Goal: Task Accomplishment & Management: Manage account settings

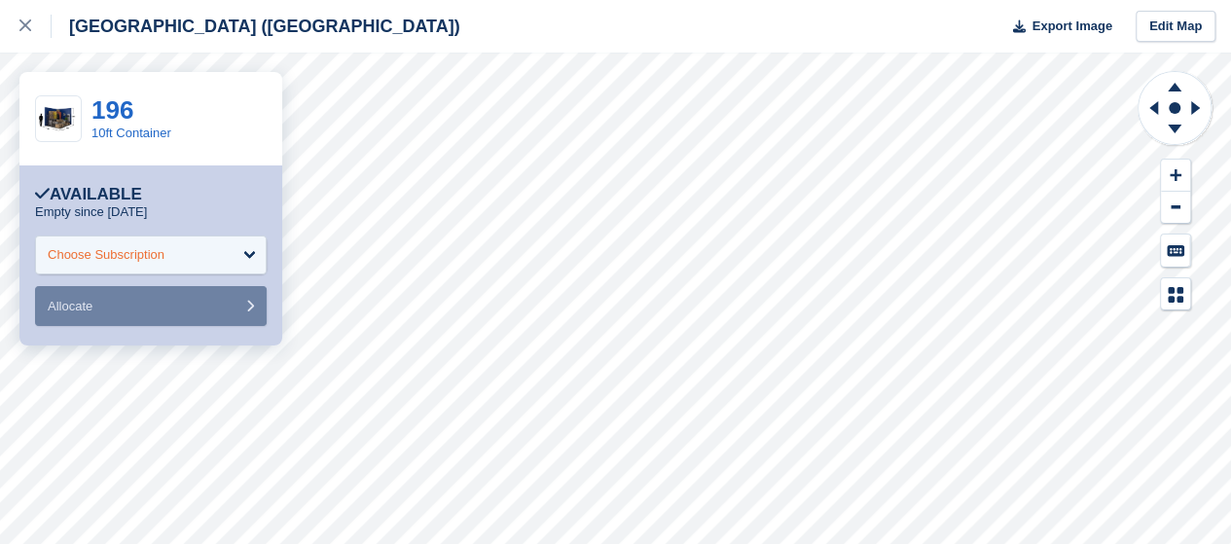
click at [164, 258] on div "Choose Subscription" at bounding box center [106, 254] width 117 height 19
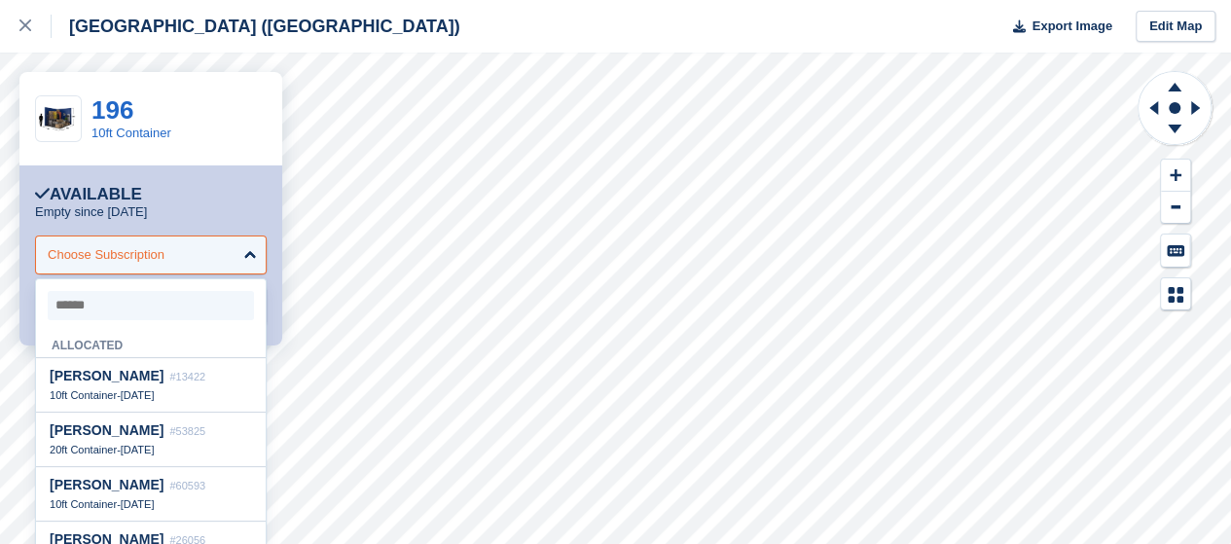
click at [190, 255] on div "Choose Subscription" at bounding box center [151, 254] width 232 height 39
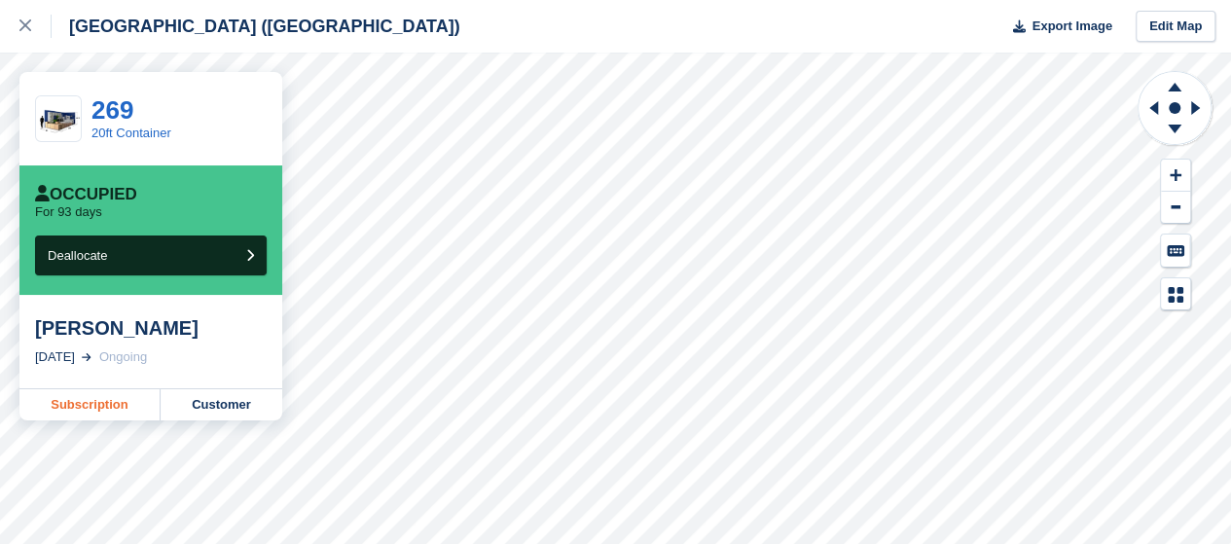
click at [80, 402] on link "Subscription" at bounding box center [89, 404] width 141 height 31
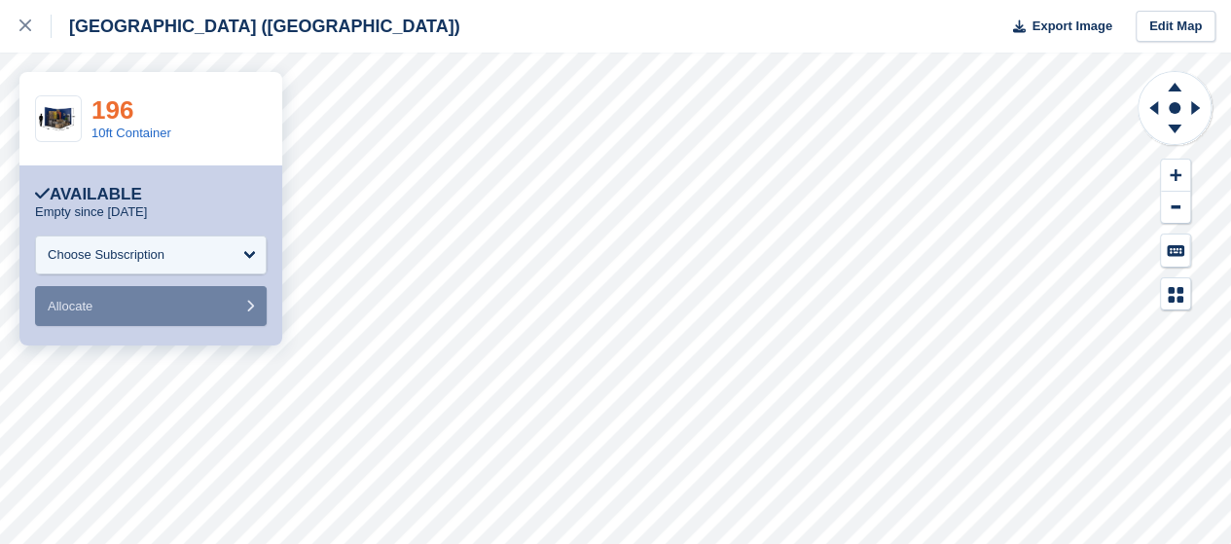
click at [107, 104] on link "196" at bounding box center [112, 109] width 42 height 29
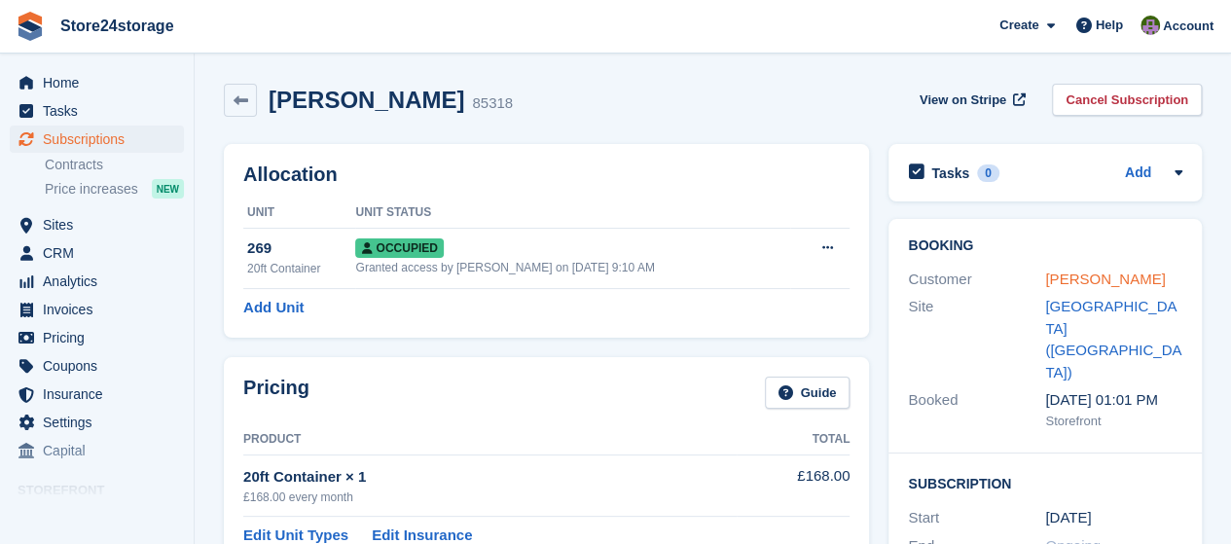
click at [1103, 277] on link "Beverley Nutter" at bounding box center [1105, 278] width 120 height 17
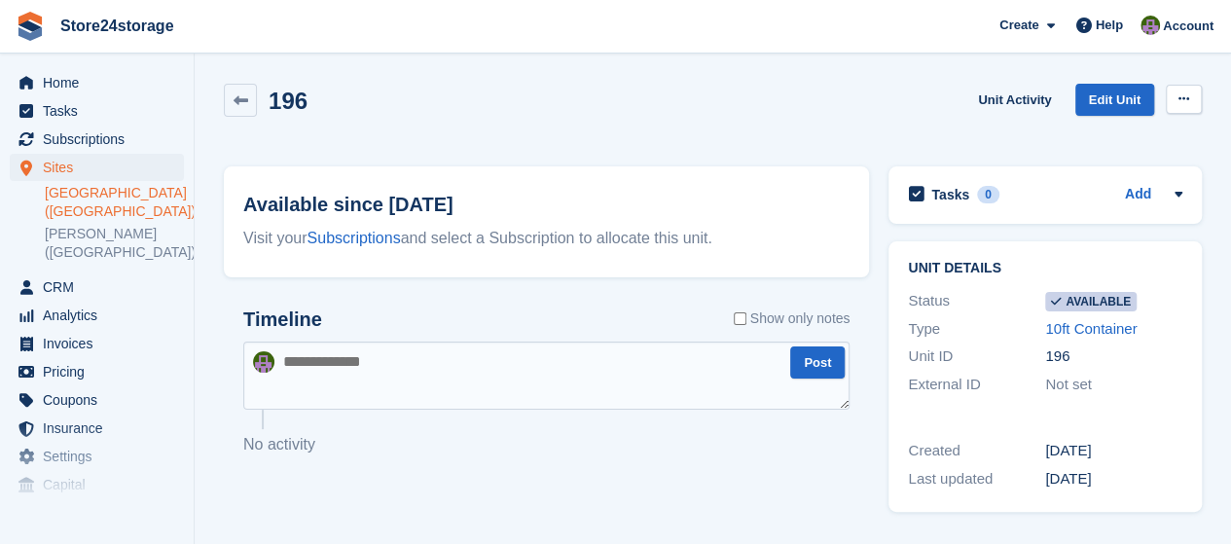
click at [1184, 93] on icon at bounding box center [1183, 98] width 11 height 13
click at [1150, 136] on p "Make unavailable" at bounding box center [1107, 137] width 169 height 25
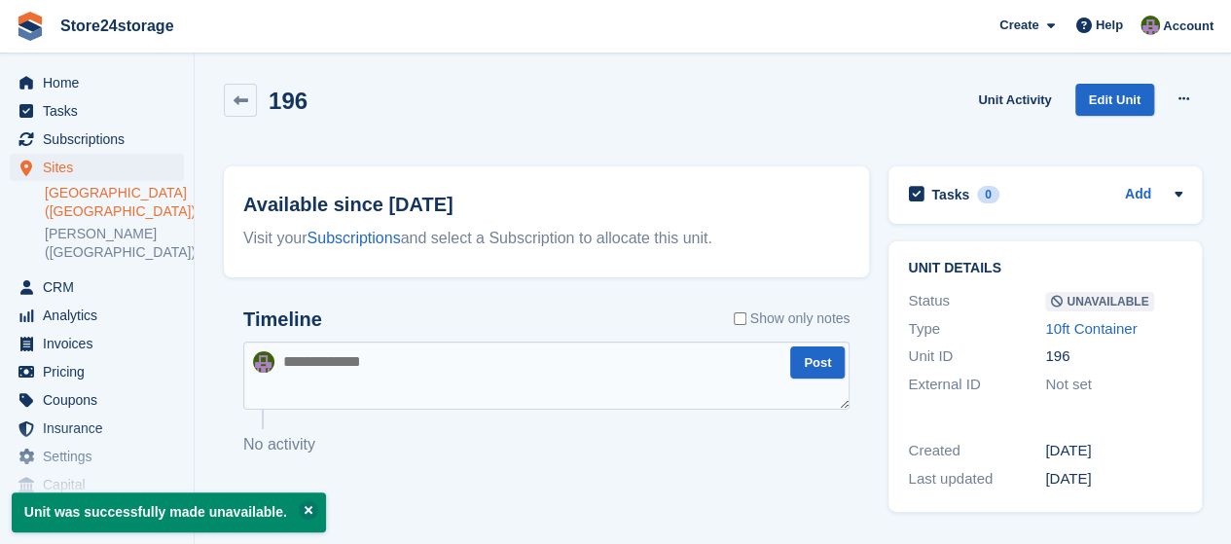
click at [97, 192] on link "[GEOGRAPHIC_DATA] ([GEOGRAPHIC_DATA])" at bounding box center [114, 202] width 139 height 37
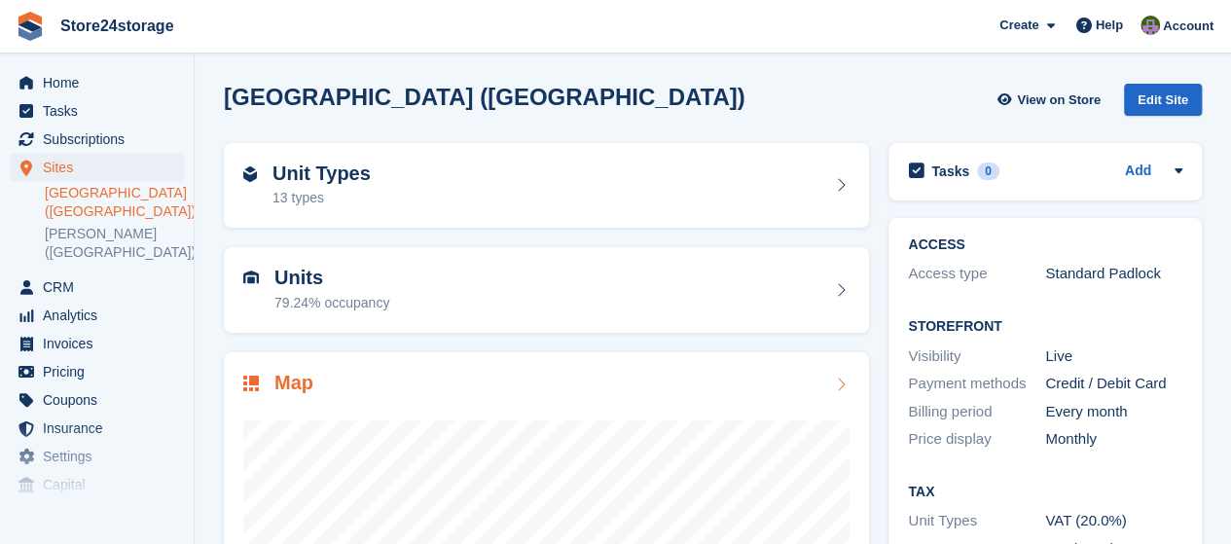
scroll to position [285, 0]
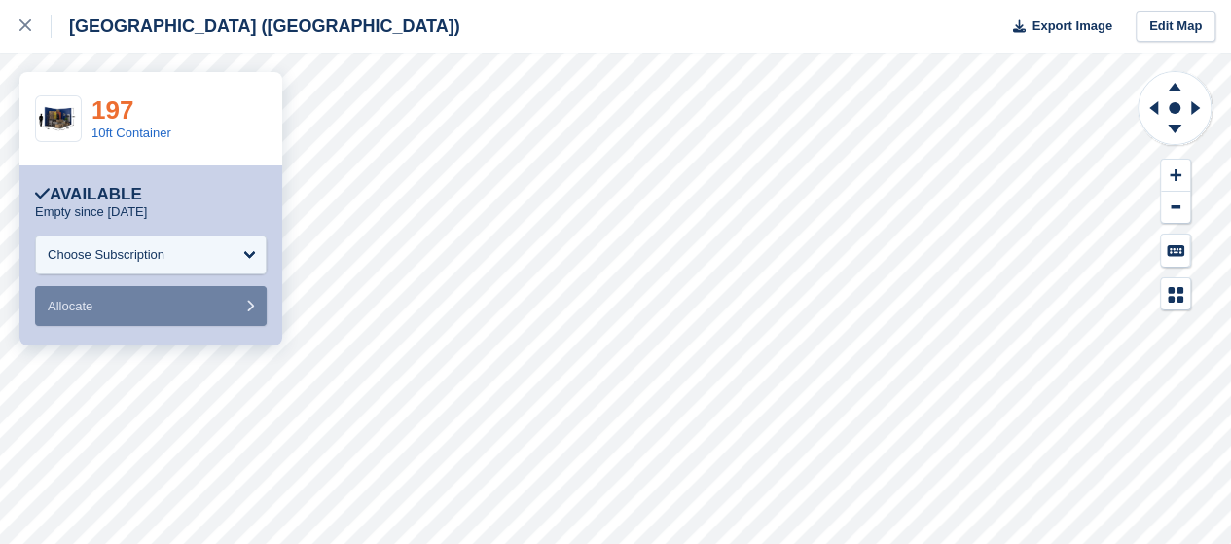
click at [125, 109] on link "197" at bounding box center [112, 109] width 42 height 29
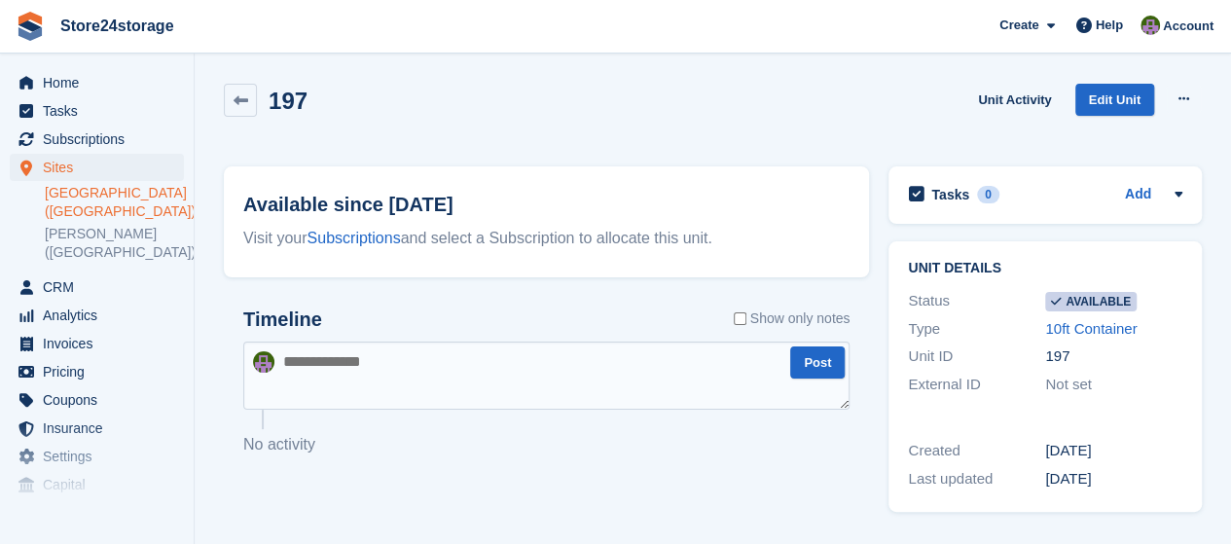
click at [97, 194] on link "[GEOGRAPHIC_DATA] ([GEOGRAPHIC_DATA])" at bounding box center [114, 202] width 139 height 37
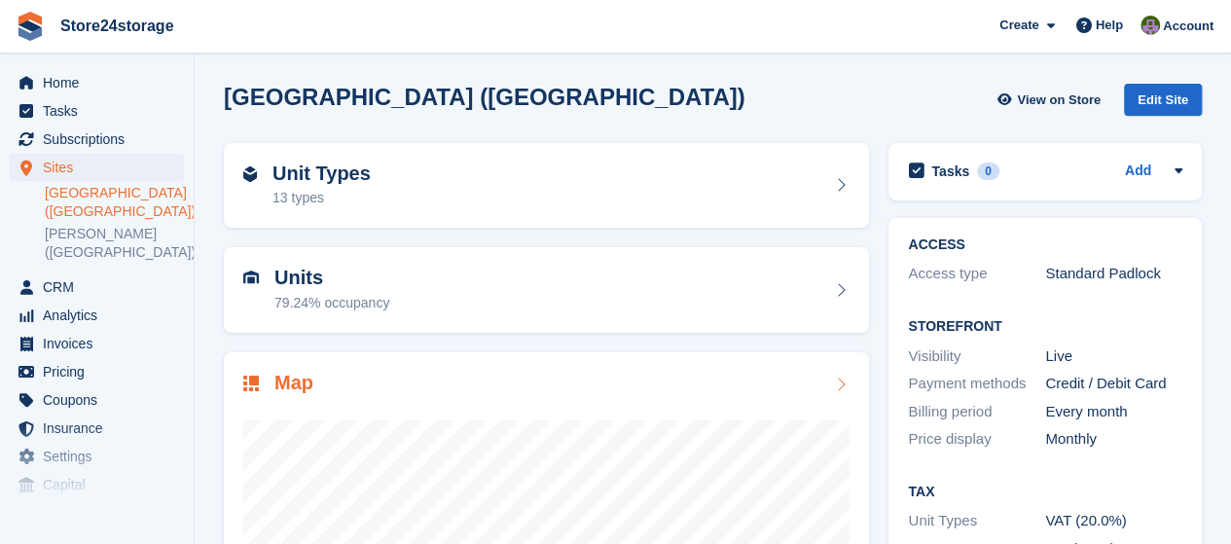
scroll to position [285, 0]
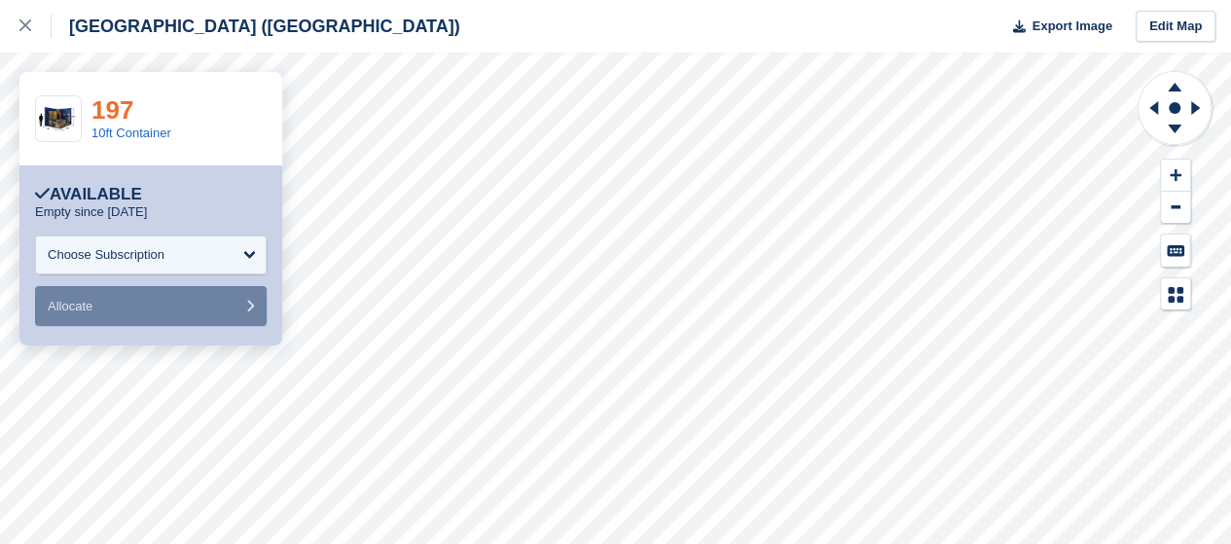
click at [115, 106] on link "197" at bounding box center [112, 109] width 42 height 29
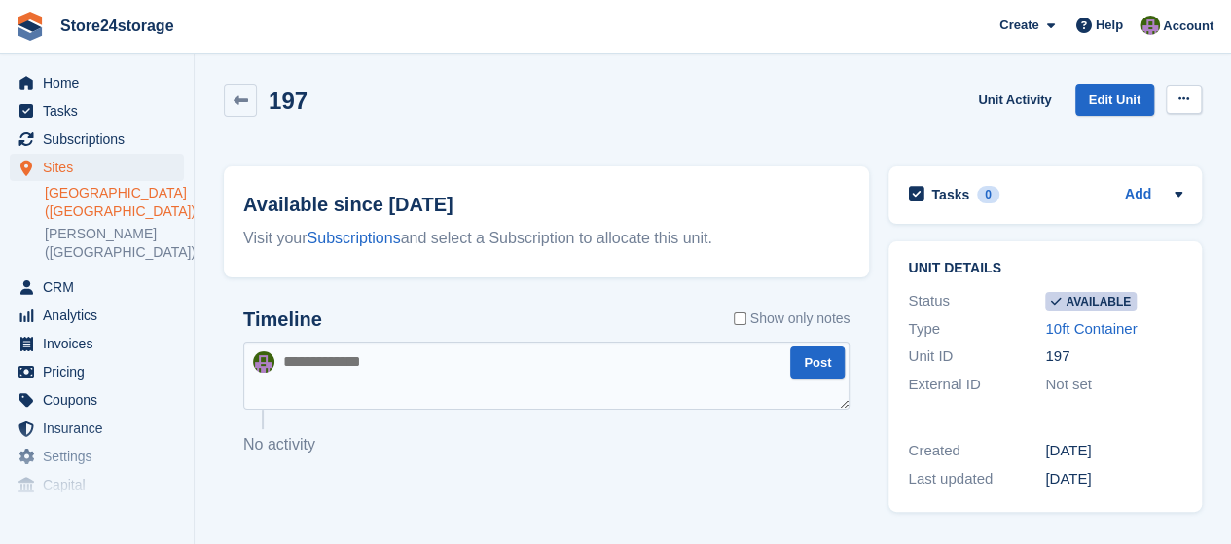
click at [1185, 102] on icon at bounding box center [1183, 98] width 11 height 13
click at [1119, 139] on p "Make unavailable" at bounding box center [1107, 137] width 169 height 25
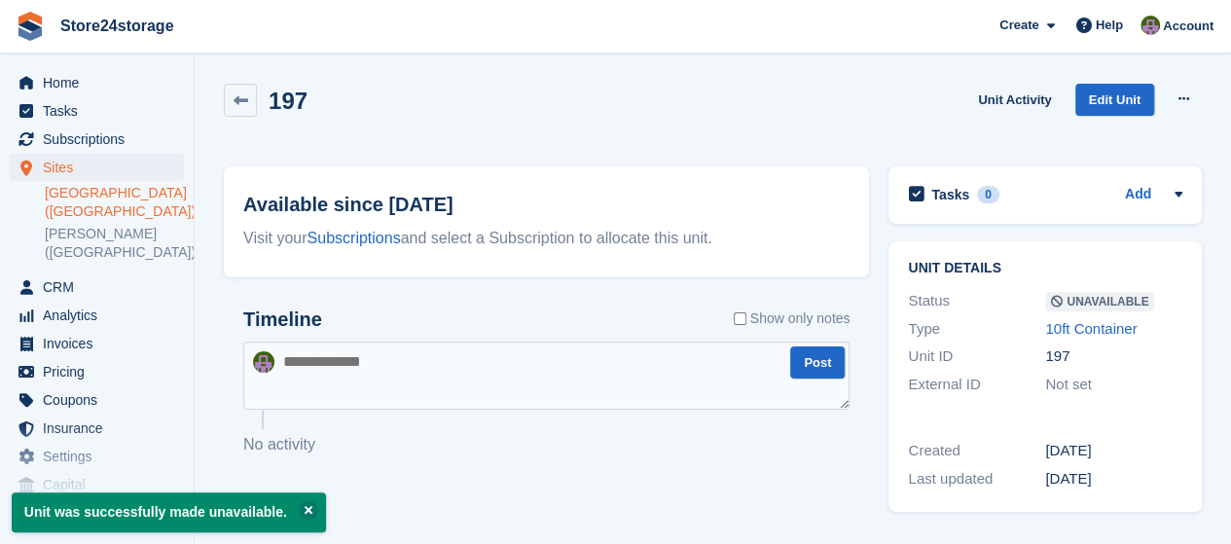
click at [95, 197] on link "[GEOGRAPHIC_DATA] ([GEOGRAPHIC_DATA])" at bounding box center [114, 202] width 139 height 37
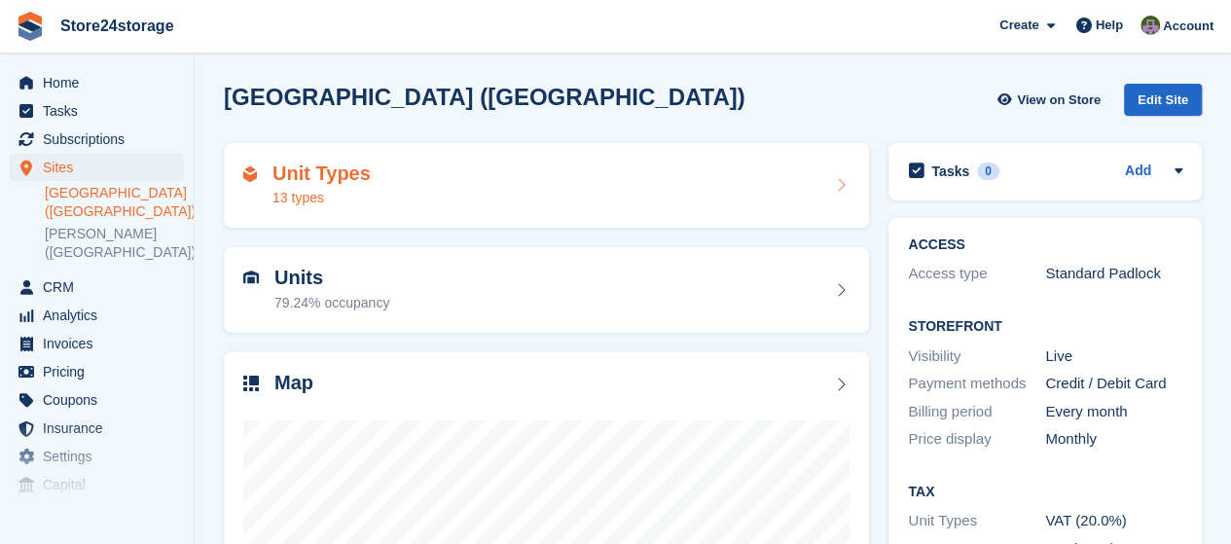
click at [105, 198] on link "[GEOGRAPHIC_DATA] ([GEOGRAPHIC_DATA])" at bounding box center [114, 202] width 139 height 37
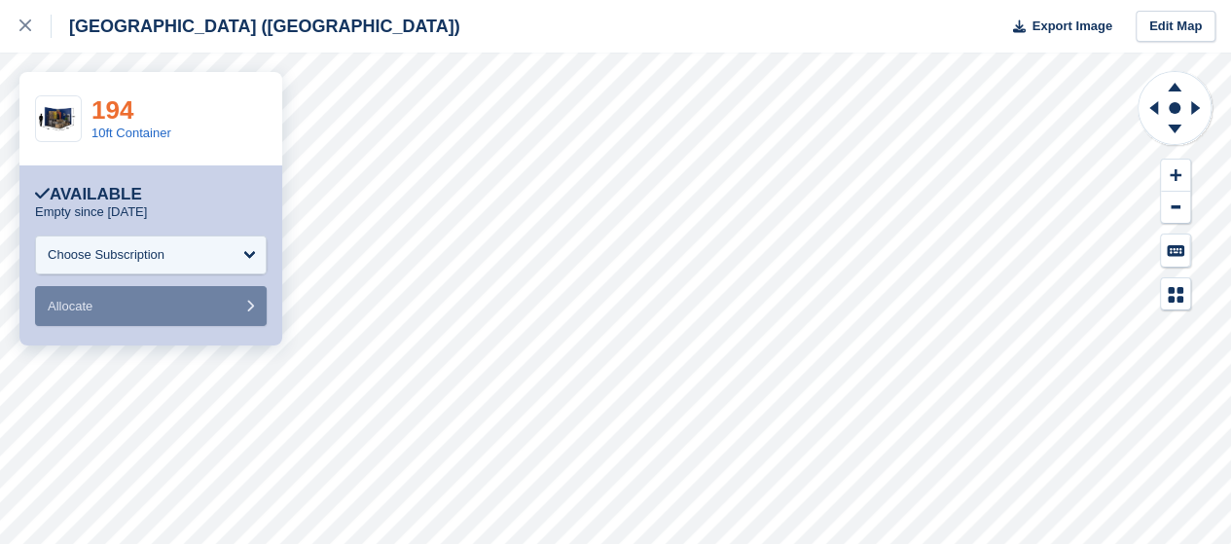
click at [121, 112] on link "194" at bounding box center [112, 109] width 42 height 29
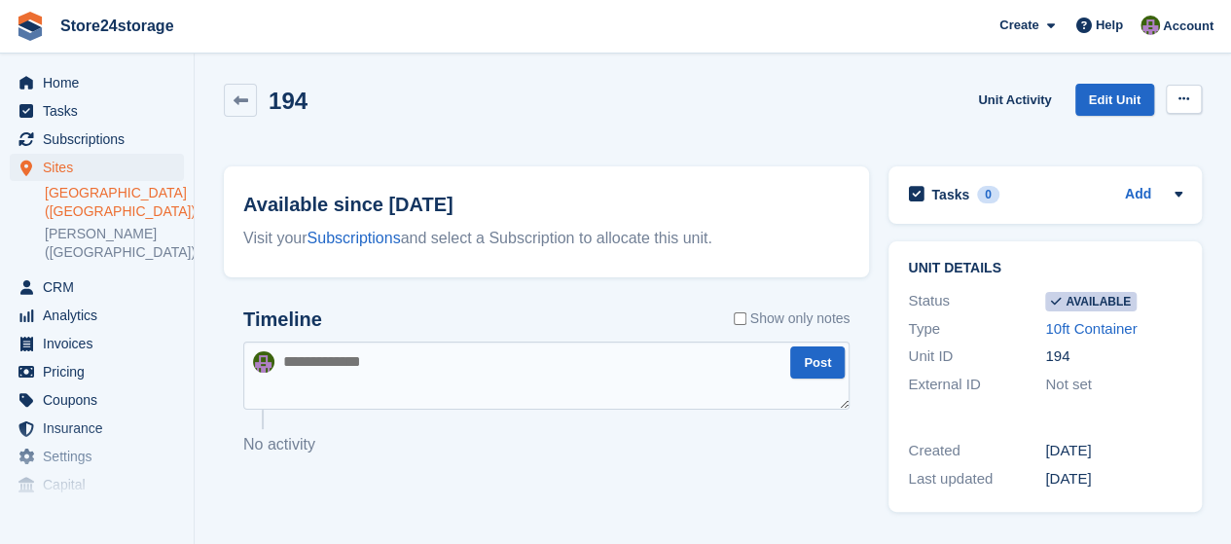
click at [1180, 96] on icon at bounding box center [1183, 98] width 11 height 13
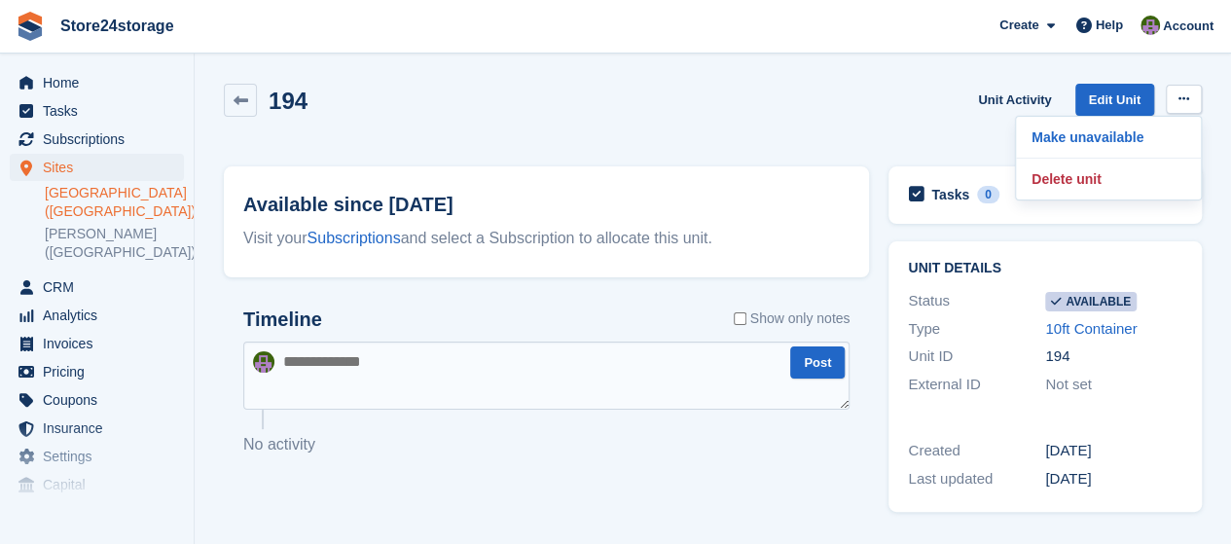
click at [1125, 132] on p "Make unavailable" at bounding box center [1107, 137] width 169 height 25
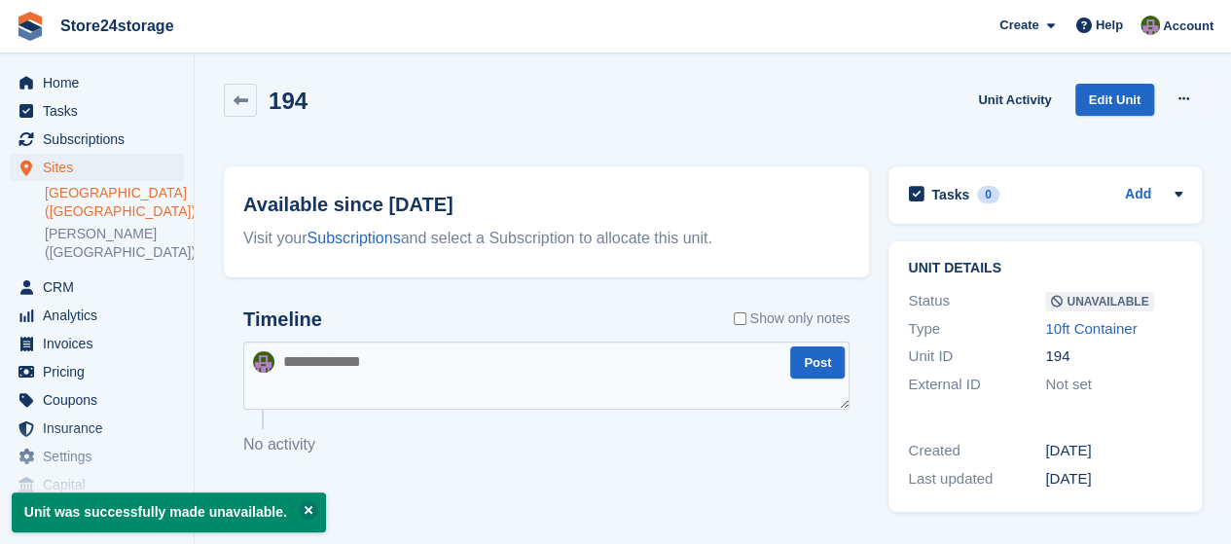
click at [86, 197] on link "[GEOGRAPHIC_DATA] ([GEOGRAPHIC_DATA])" at bounding box center [114, 202] width 139 height 37
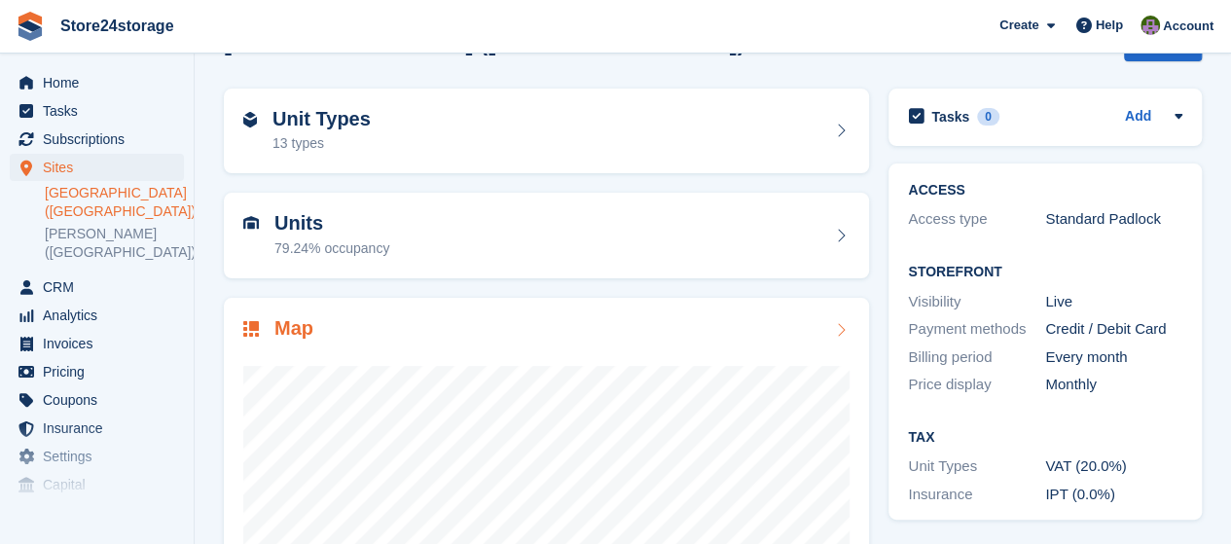
scroll to position [285, 0]
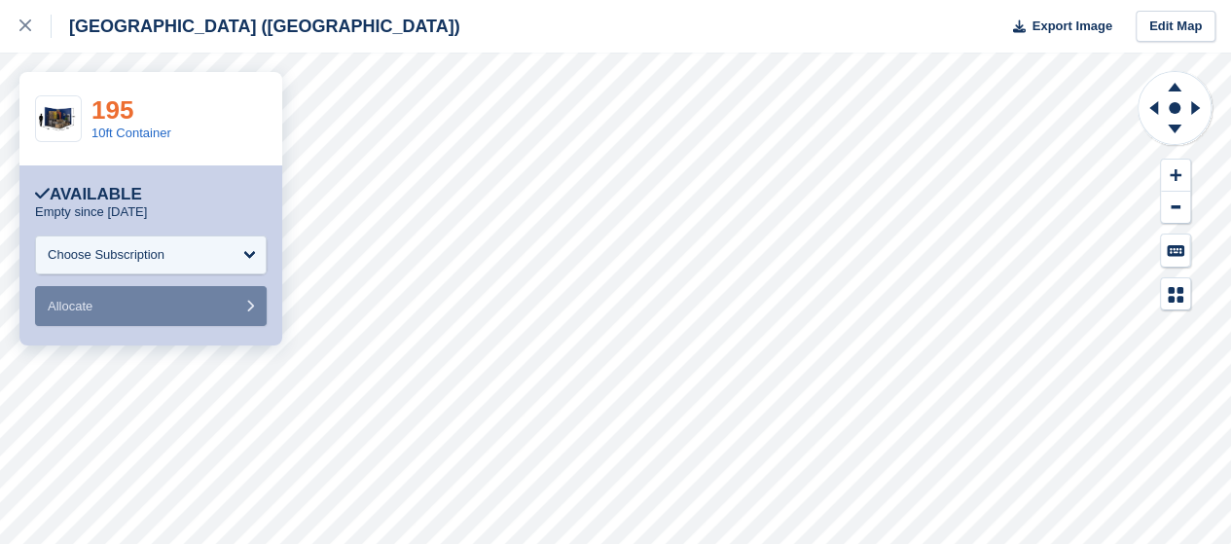
click at [122, 106] on link "195" at bounding box center [112, 109] width 42 height 29
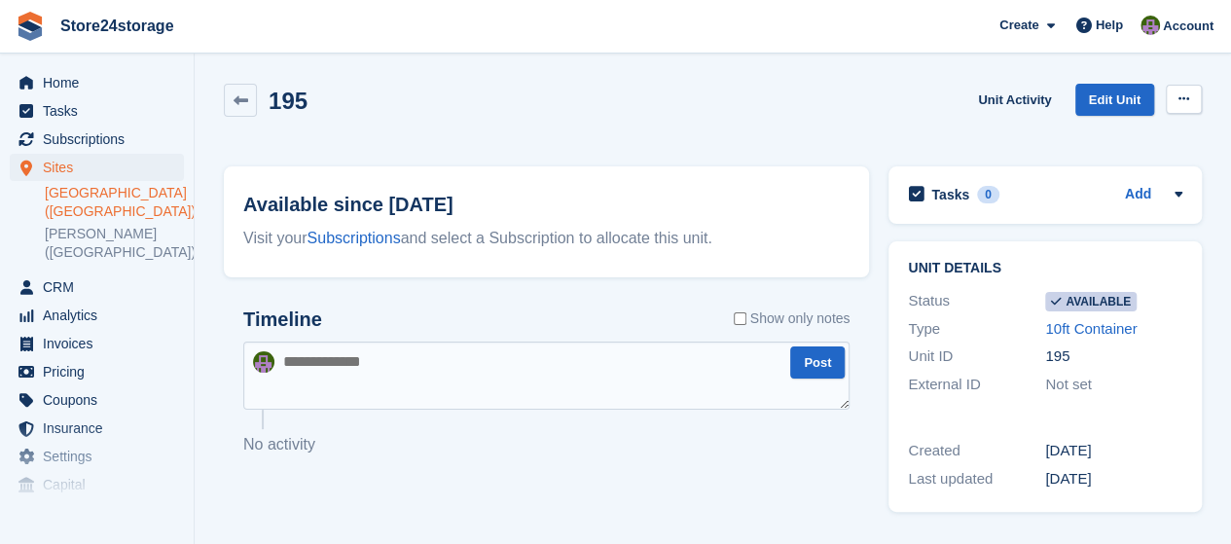
click at [1182, 98] on icon at bounding box center [1183, 98] width 11 height 13
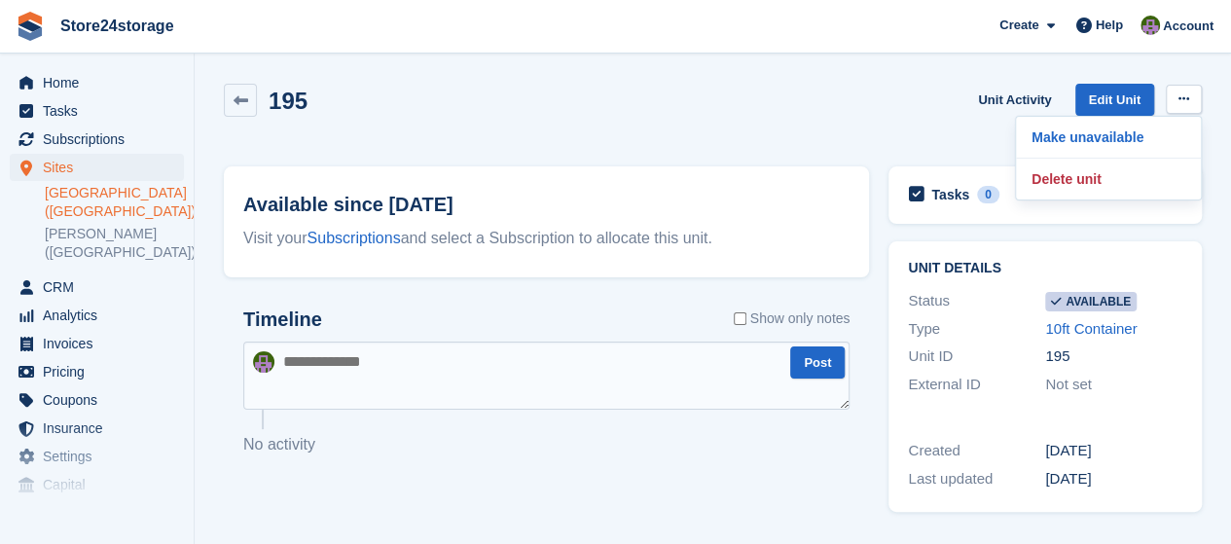
click at [1132, 141] on p "Make unavailable" at bounding box center [1107, 137] width 169 height 25
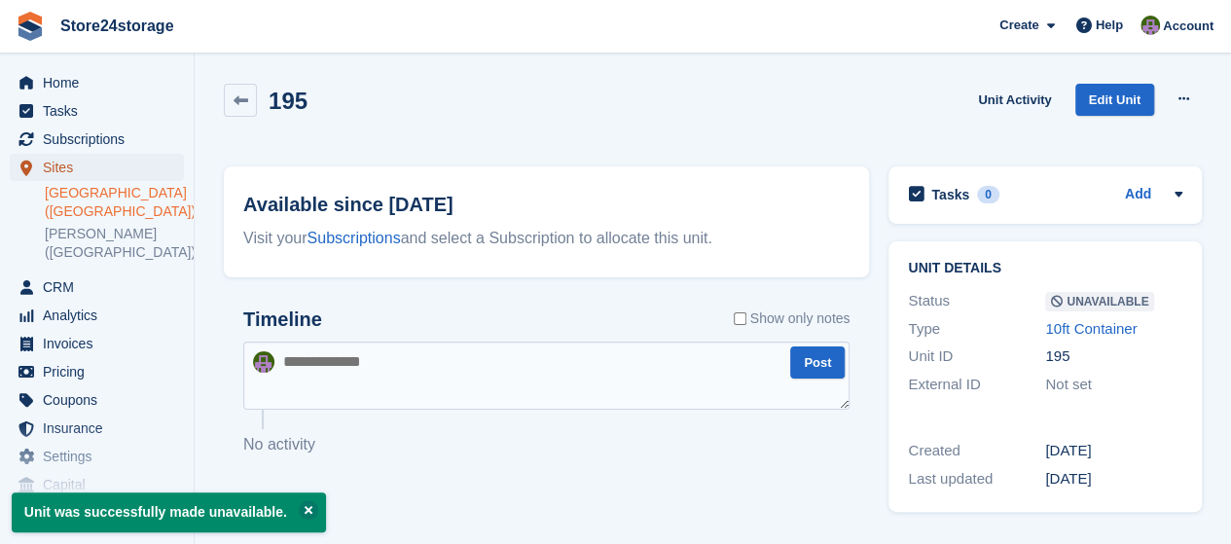
click at [101, 167] on span "Sites" at bounding box center [101, 167] width 117 height 27
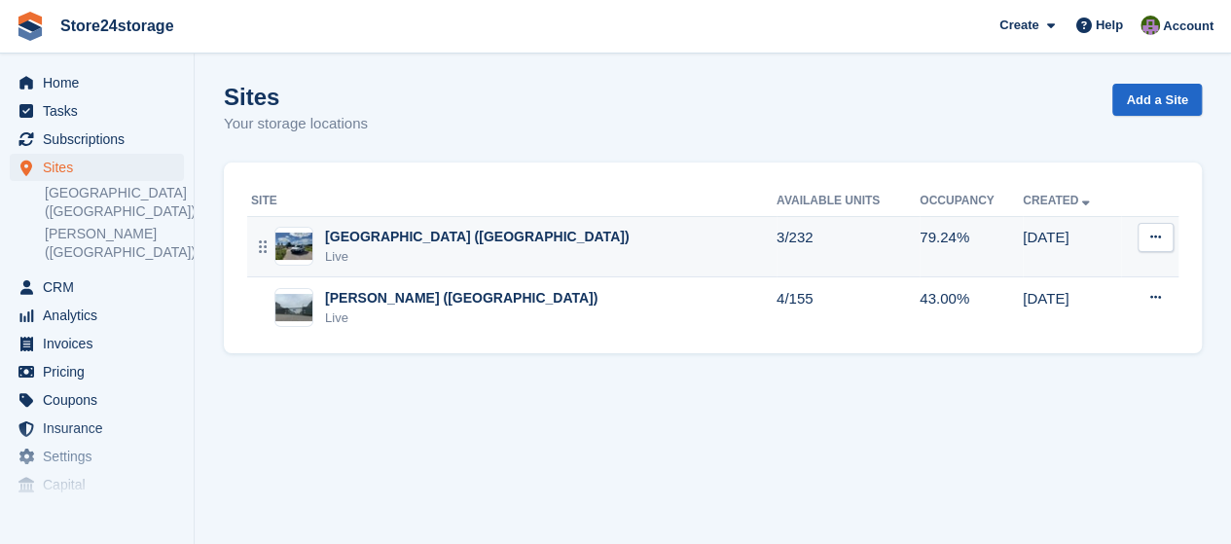
click at [590, 234] on div "Manston Airport (Kent) Live" at bounding box center [513, 247] width 525 height 40
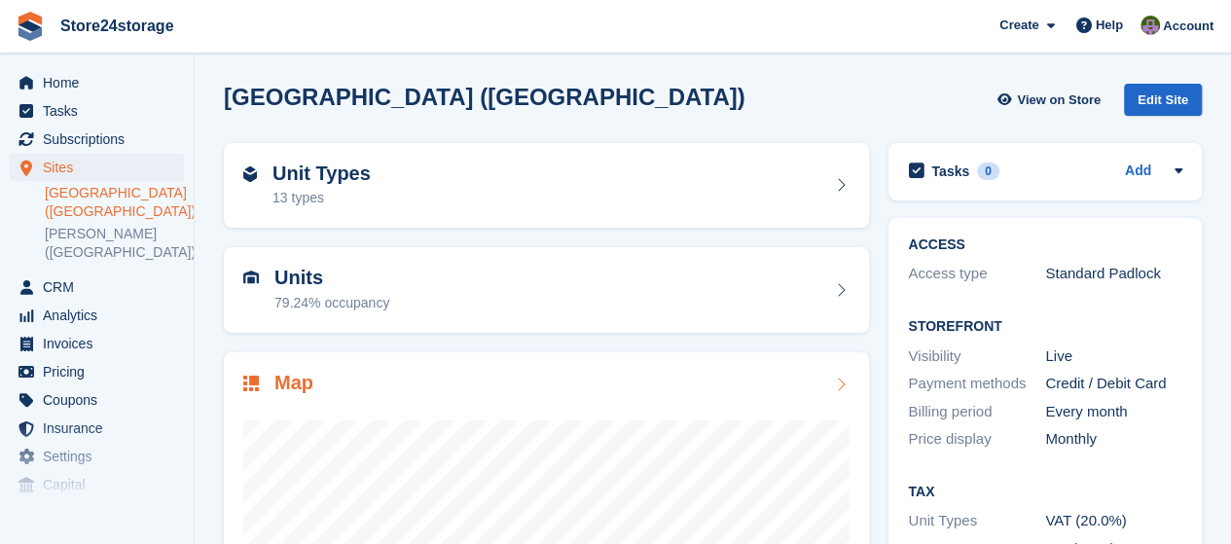
scroll to position [285, 0]
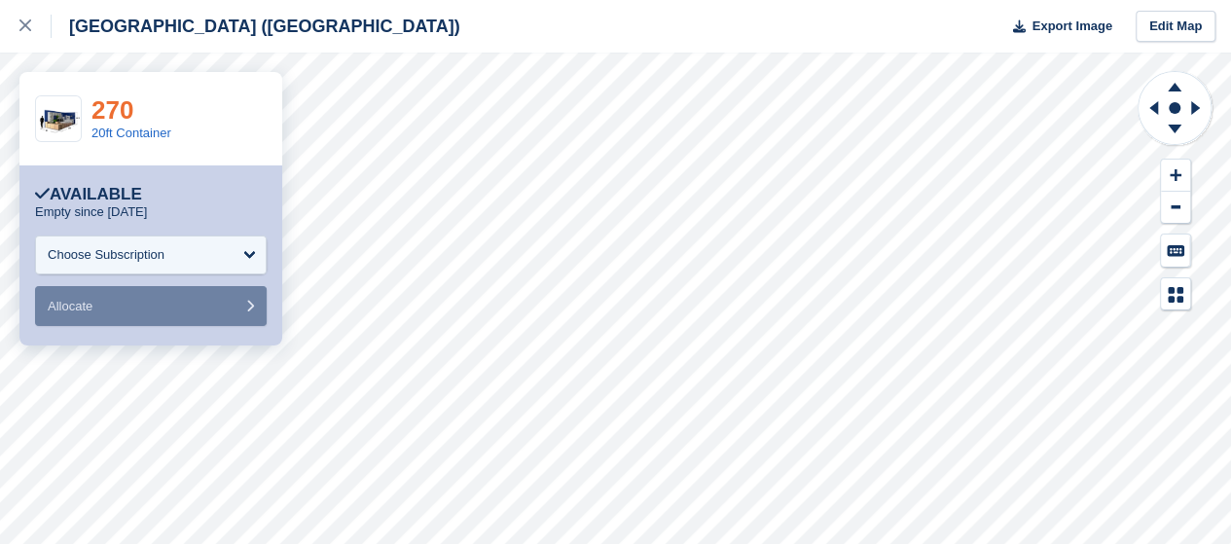
click at [105, 107] on link "270" at bounding box center [112, 109] width 42 height 29
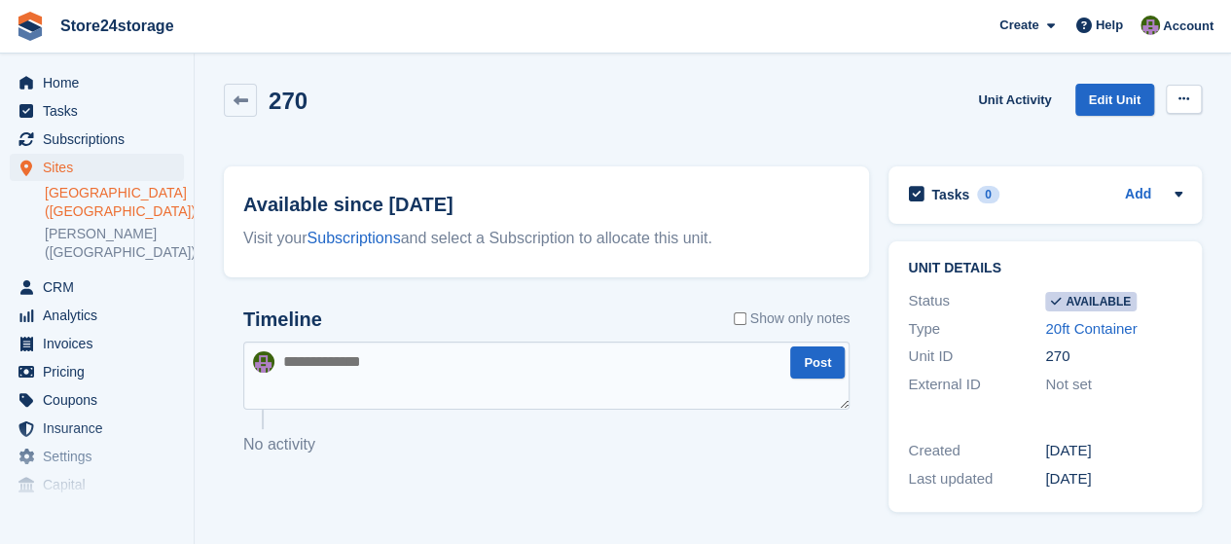
click at [1180, 103] on icon at bounding box center [1183, 98] width 11 height 13
click at [1133, 141] on p "Make unavailable" at bounding box center [1107, 137] width 169 height 25
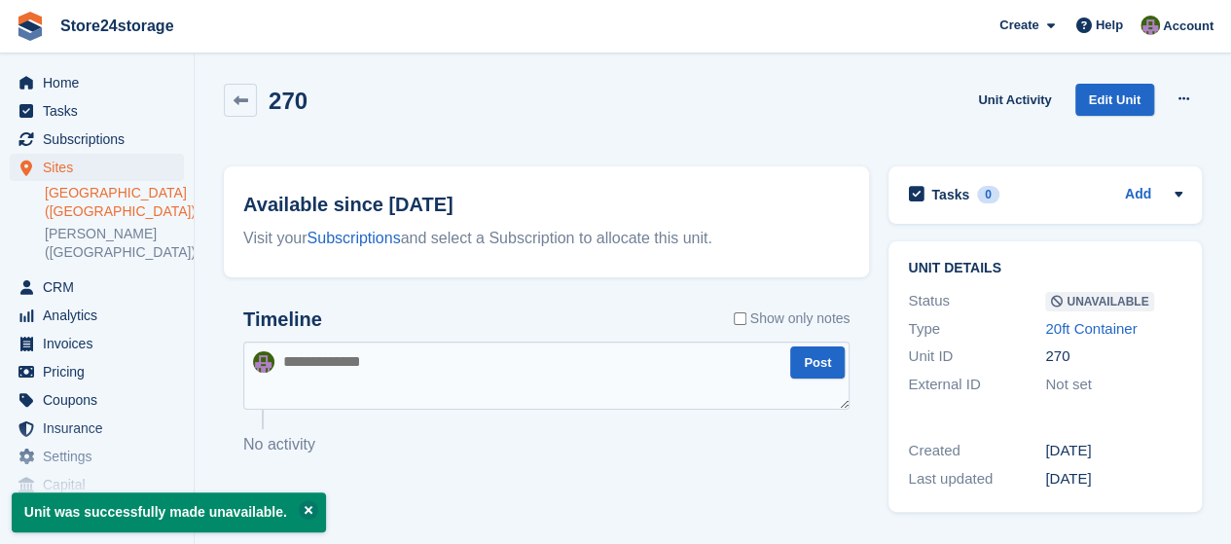
click at [98, 198] on link "[GEOGRAPHIC_DATA] ([GEOGRAPHIC_DATA])" at bounding box center [114, 202] width 139 height 37
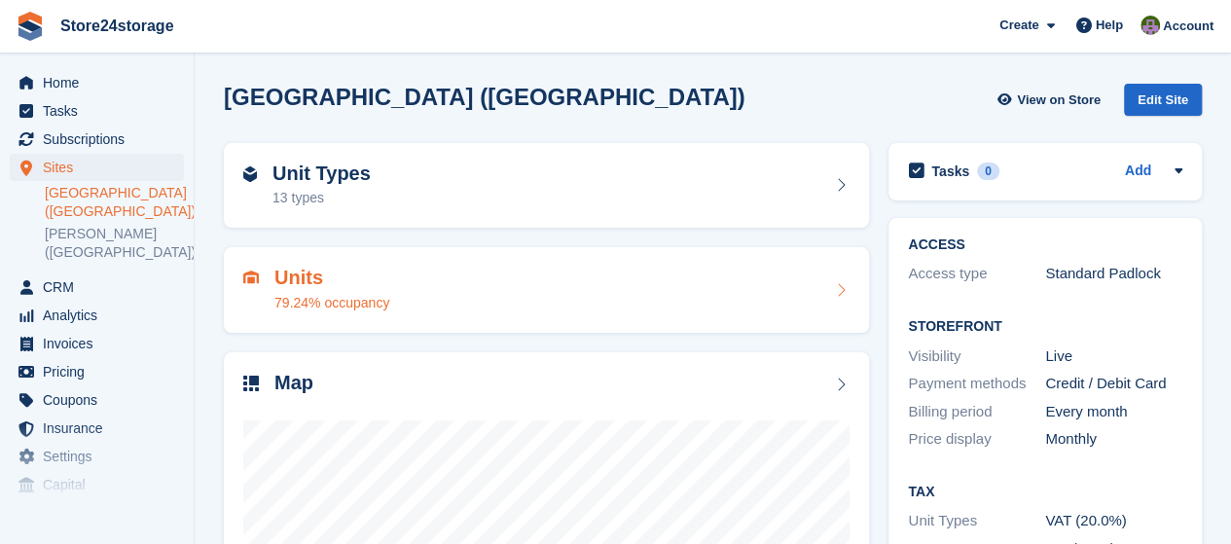
scroll to position [285, 0]
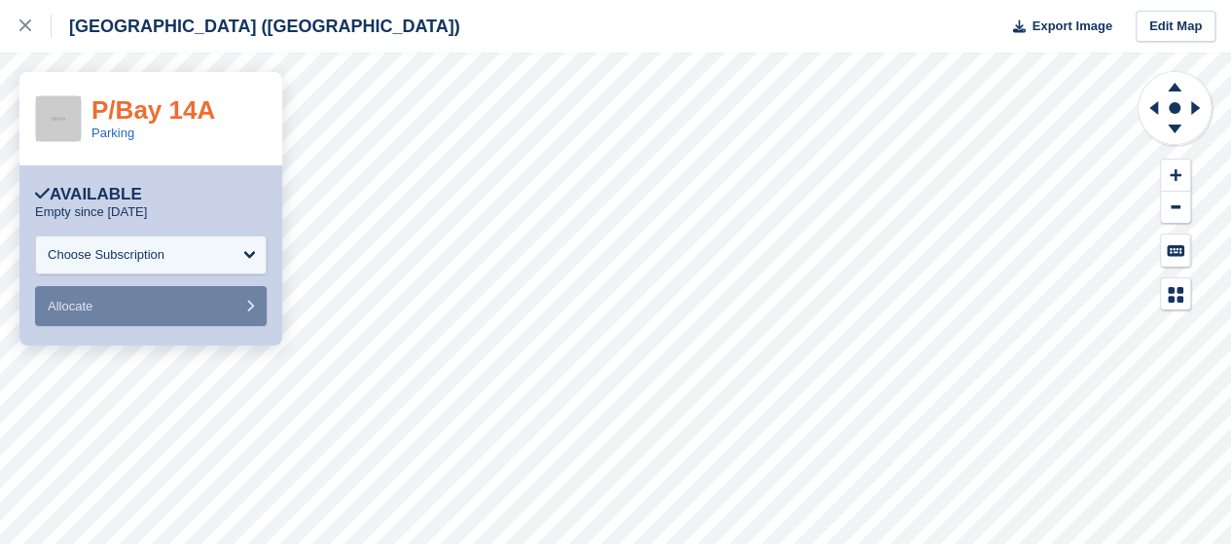
click at [141, 110] on link "P/Bay 14A" at bounding box center [153, 109] width 124 height 29
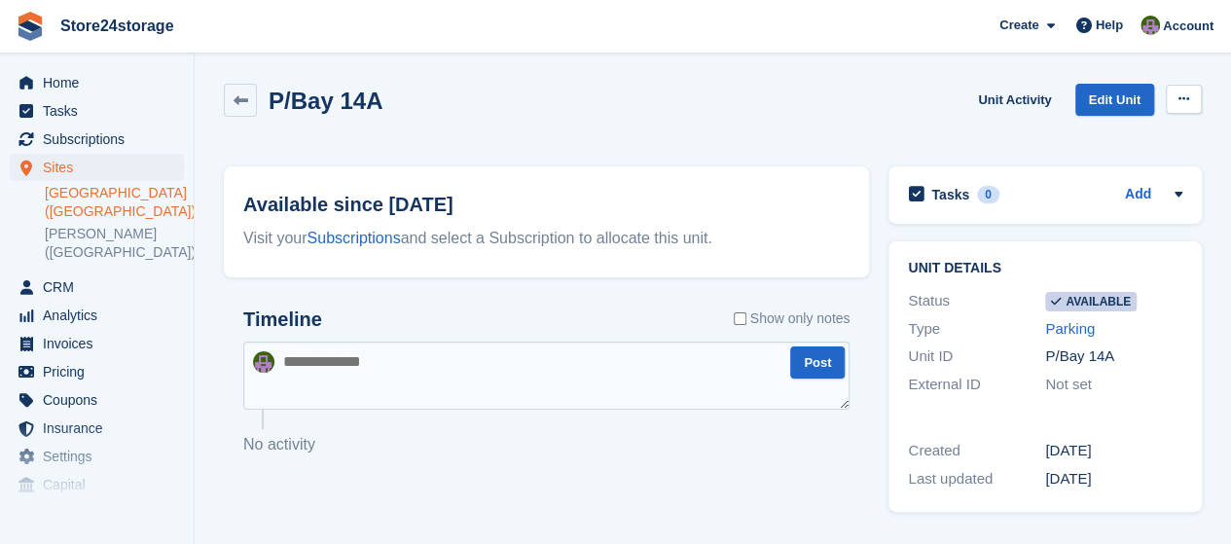
click at [1179, 94] on icon at bounding box center [1183, 98] width 11 height 13
click at [1123, 135] on p "Make unavailable" at bounding box center [1107, 137] width 169 height 25
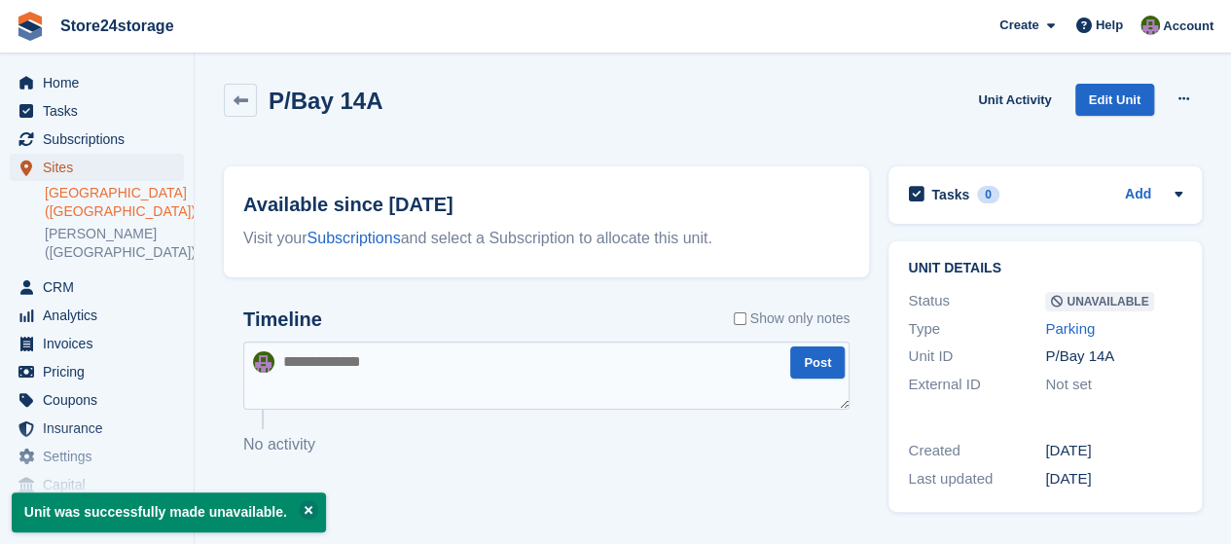
click at [67, 172] on span "Sites" at bounding box center [101, 167] width 117 height 27
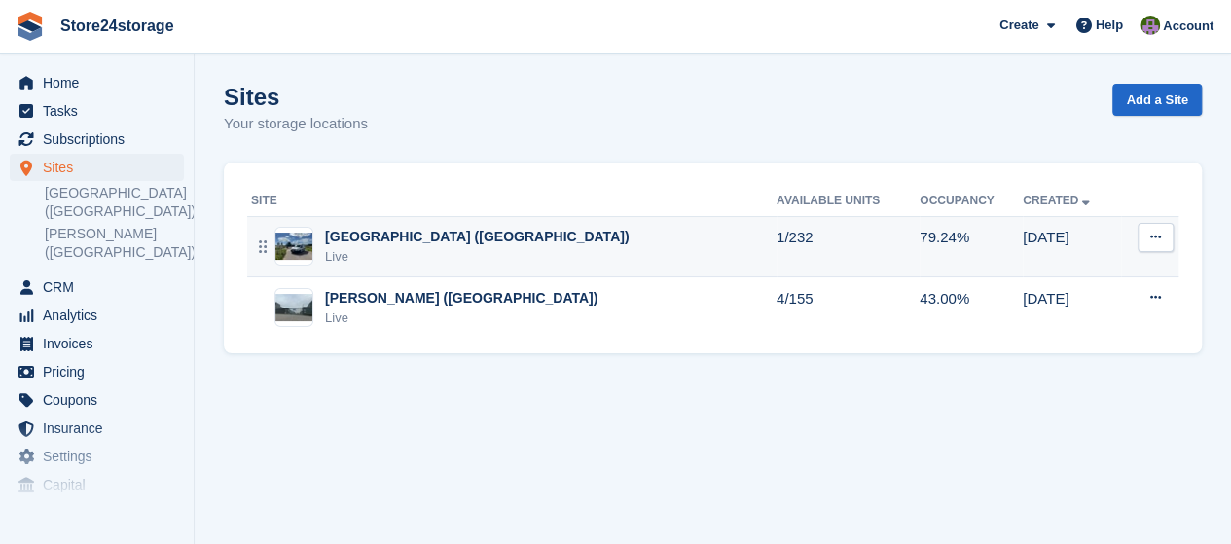
click at [408, 243] on div "[GEOGRAPHIC_DATA] ([GEOGRAPHIC_DATA])" at bounding box center [477, 237] width 304 height 20
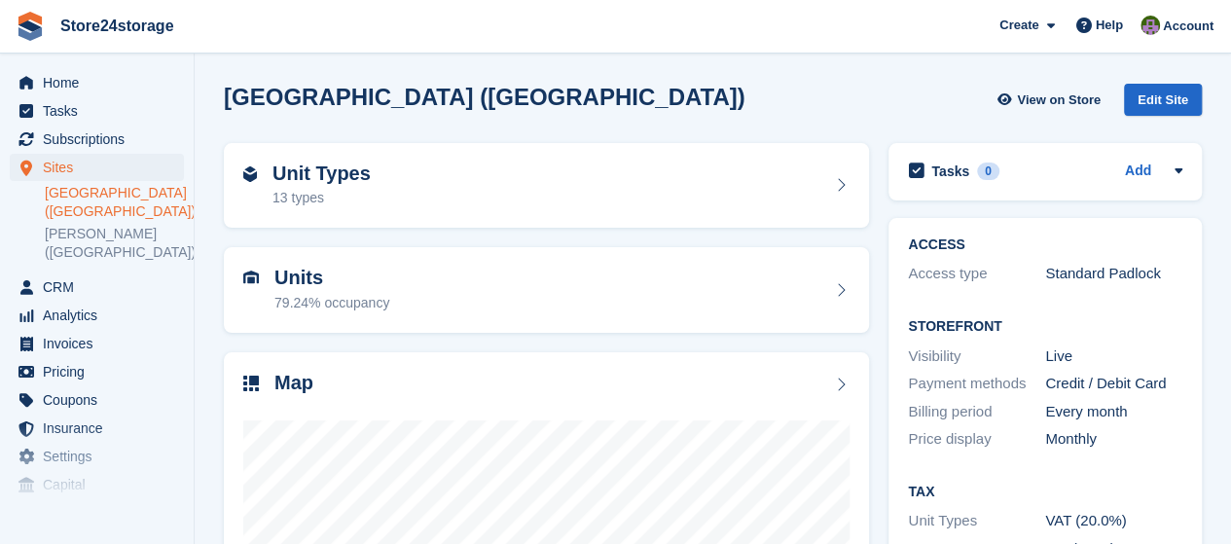
scroll to position [285, 0]
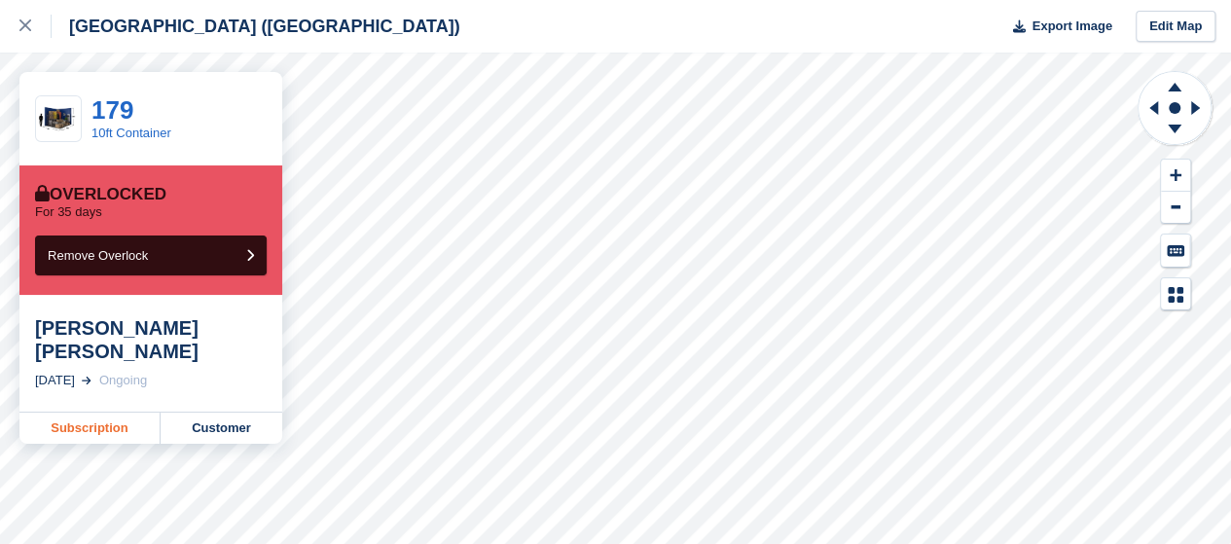
click at [84, 413] on link "Subscription" at bounding box center [89, 428] width 141 height 31
